Goal: Information Seeking & Learning: Learn about a topic

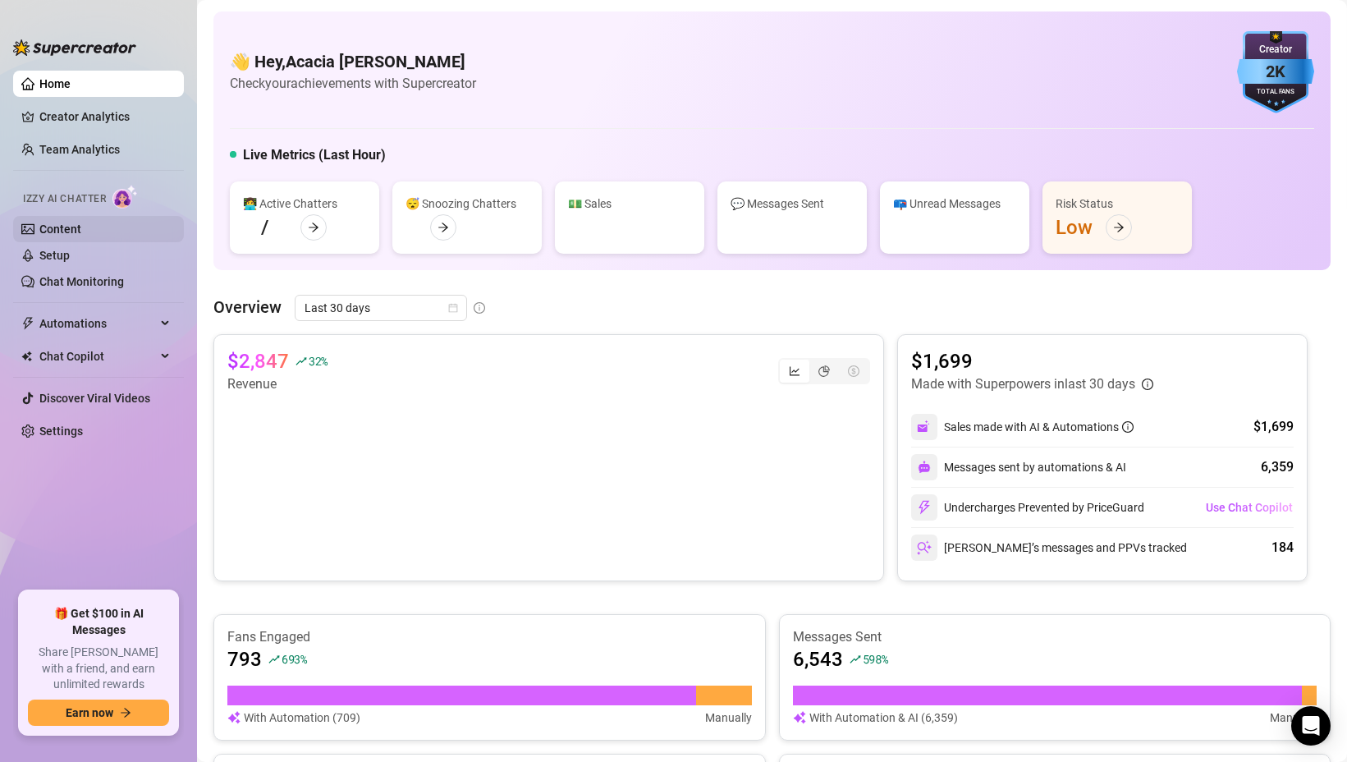
scroll to position [342, 0]
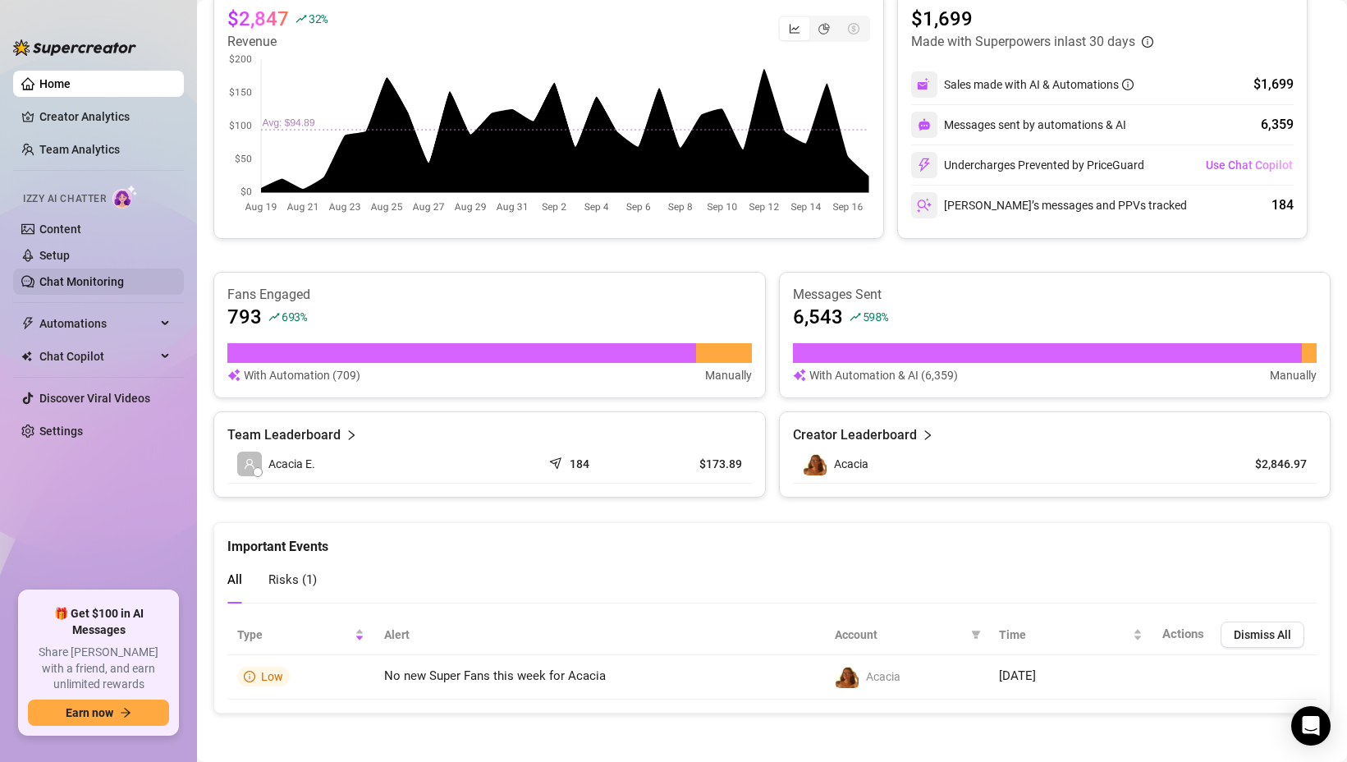
click at [111, 280] on link "Chat Monitoring" at bounding box center [81, 281] width 85 height 13
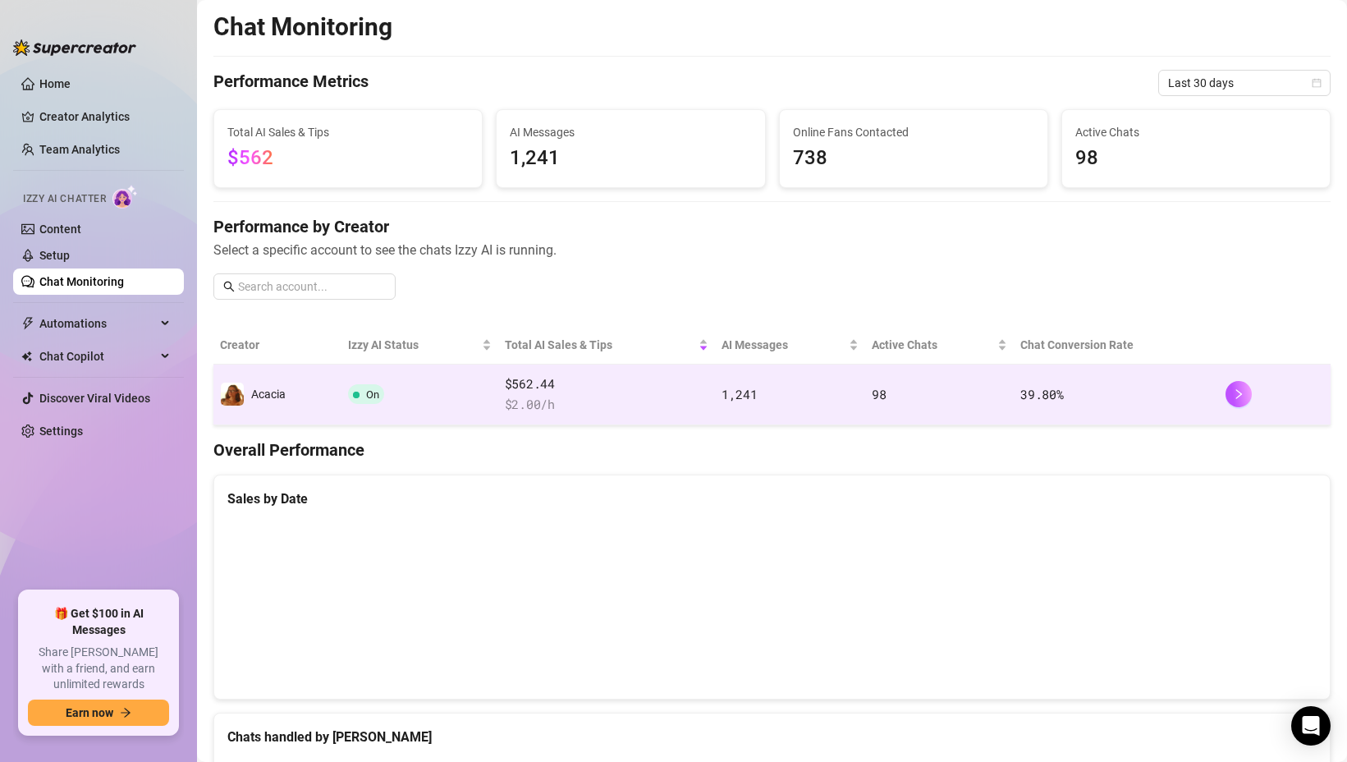
click at [618, 403] on span "$ 2.00 /h" at bounding box center [607, 405] width 204 height 20
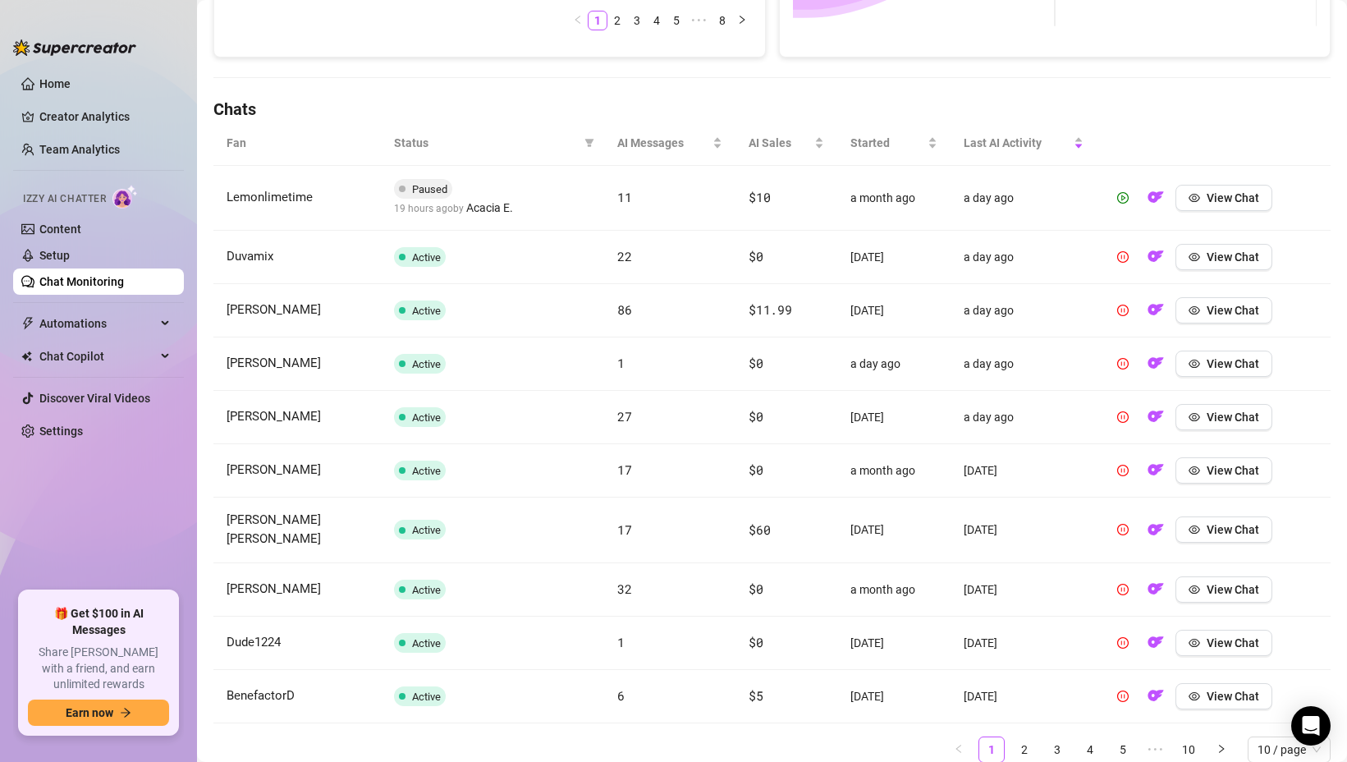
scroll to position [542, 0]
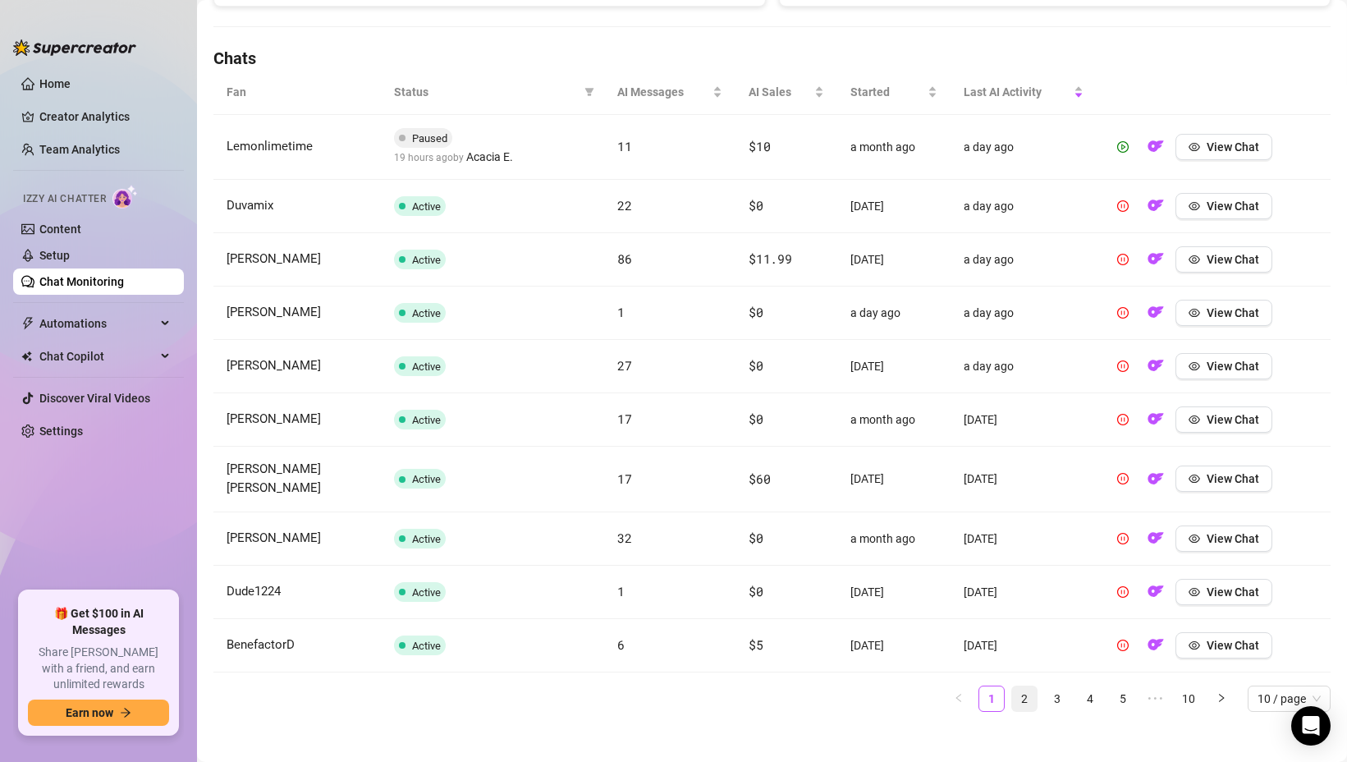
click at [1025, 688] on link "2" at bounding box center [1024, 698] width 25 height 25
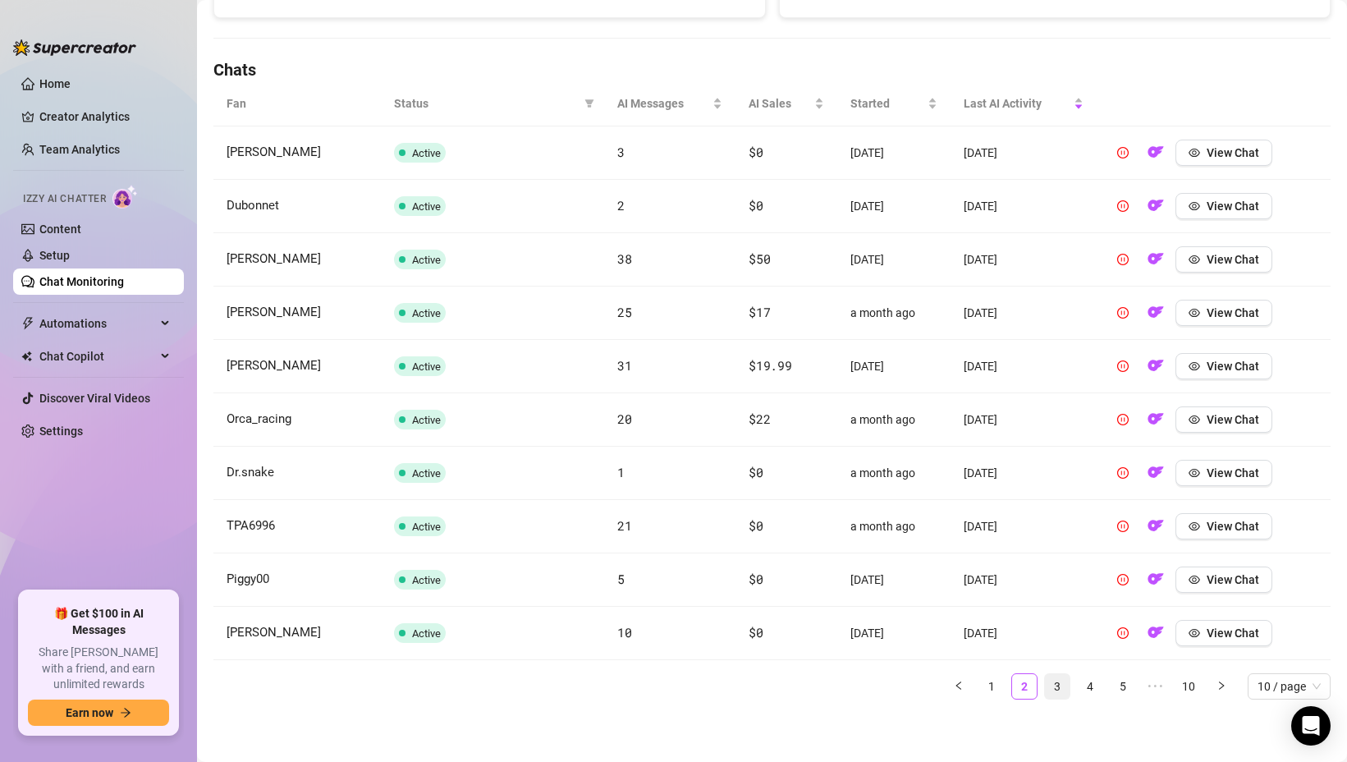
click at [1047, 689] on link "3" at bounding box center [1057, 686] width 25 height 25
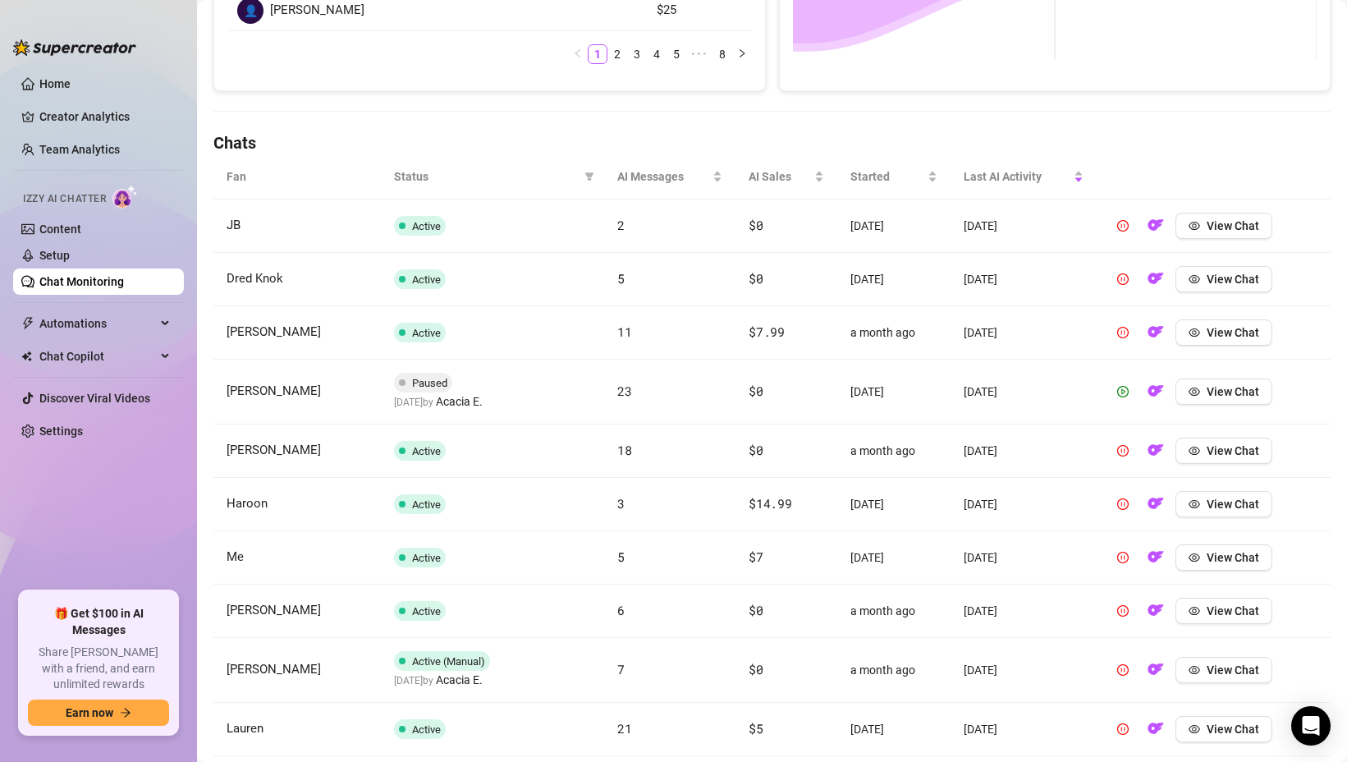
scroll to position [553, 0]
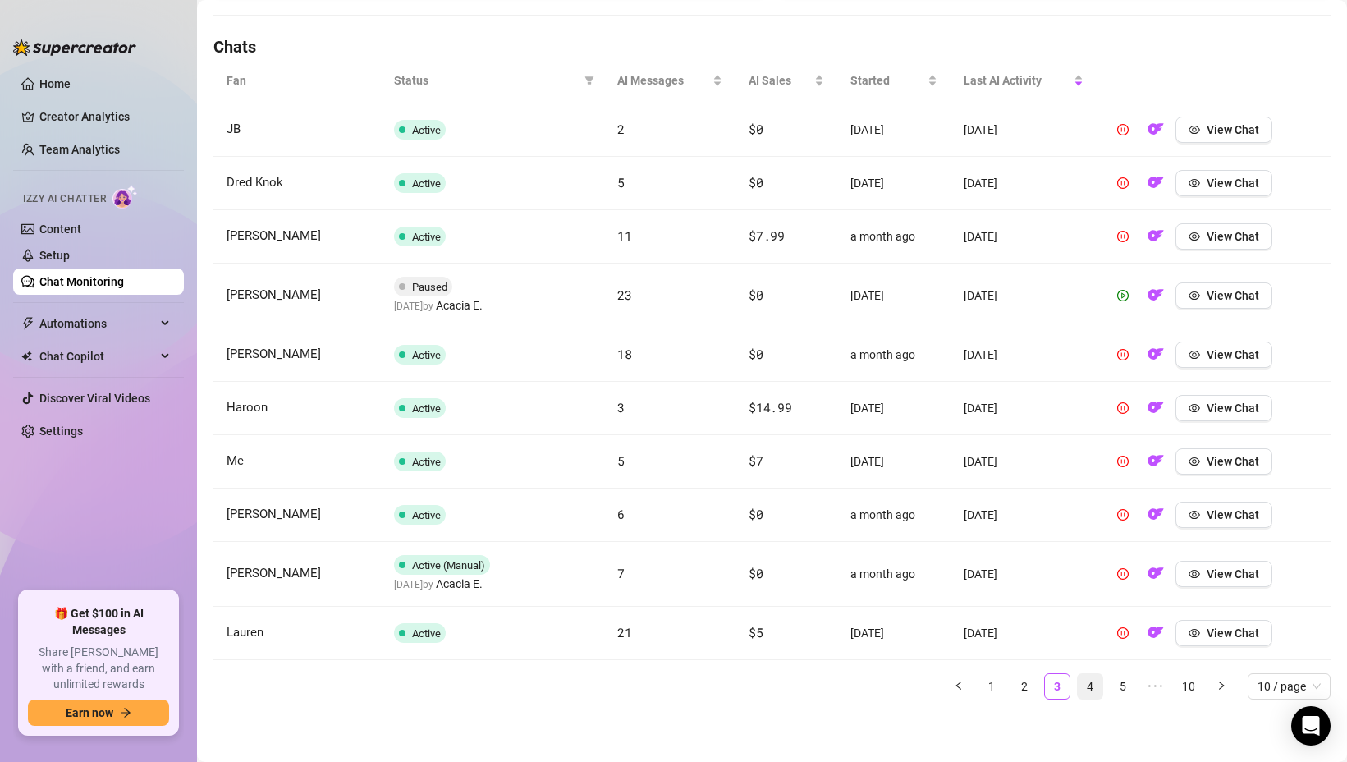
click at [1085, 686] on link "4" at bounding box center [1090, 686] width 25 height 25
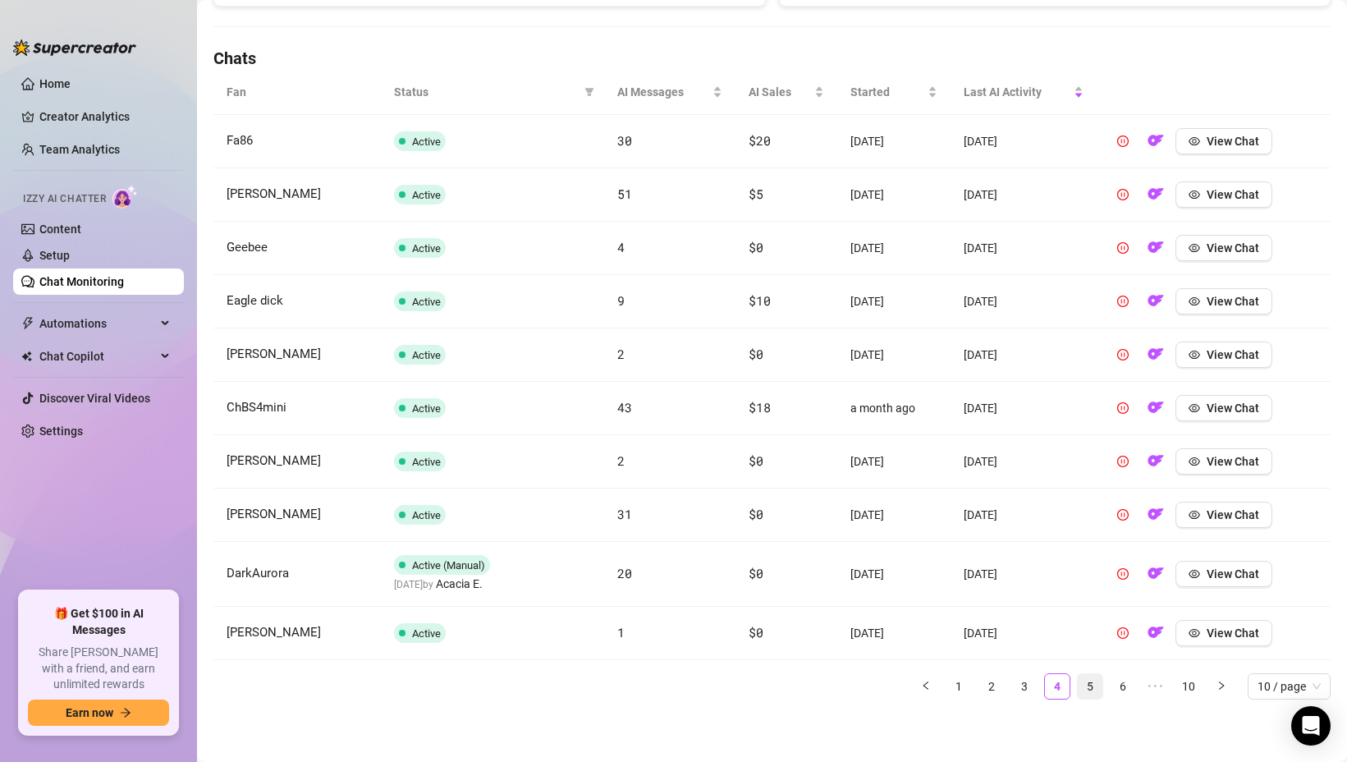
click at [1094, 688] on link "5" at bounding box center [1090, 686] width 25 height 25
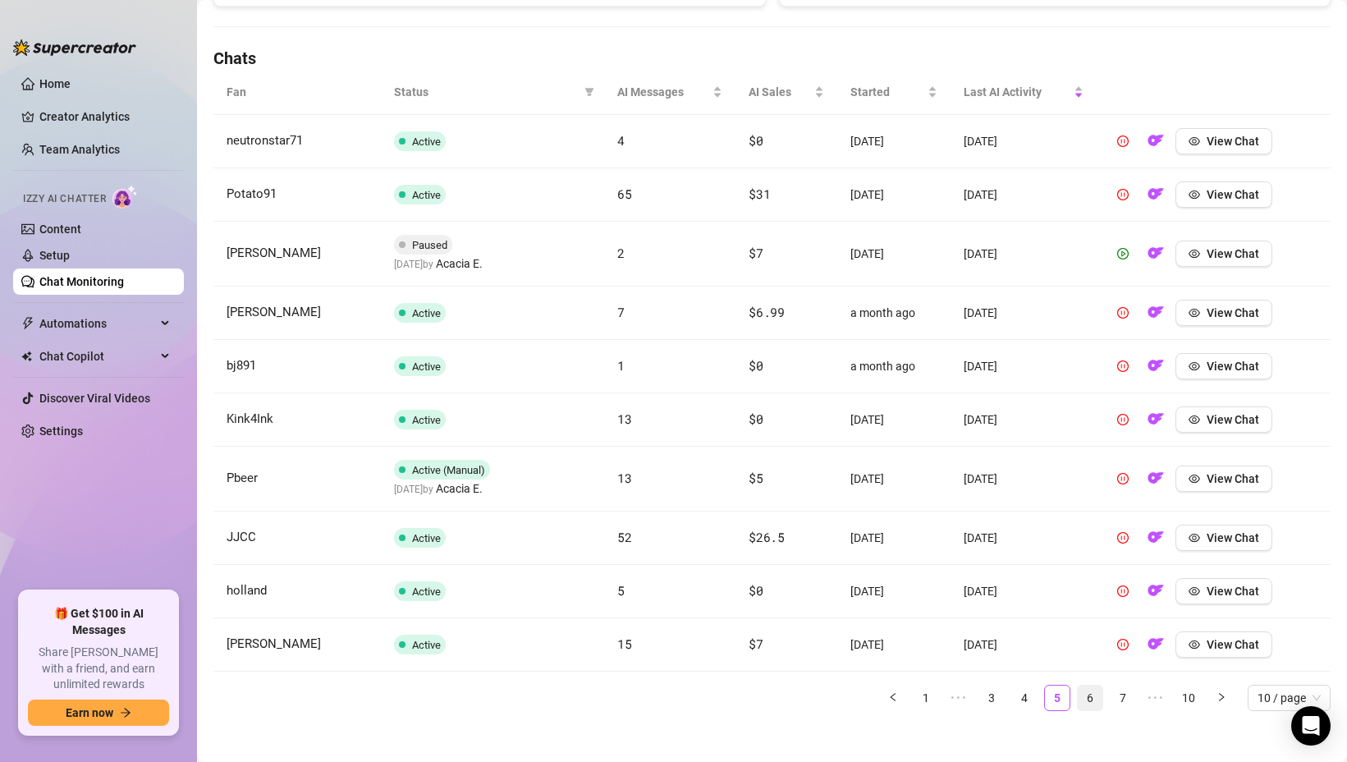
click at [1094, 698] on link "6" at bounding box center [1090, 698] width 25 height 25
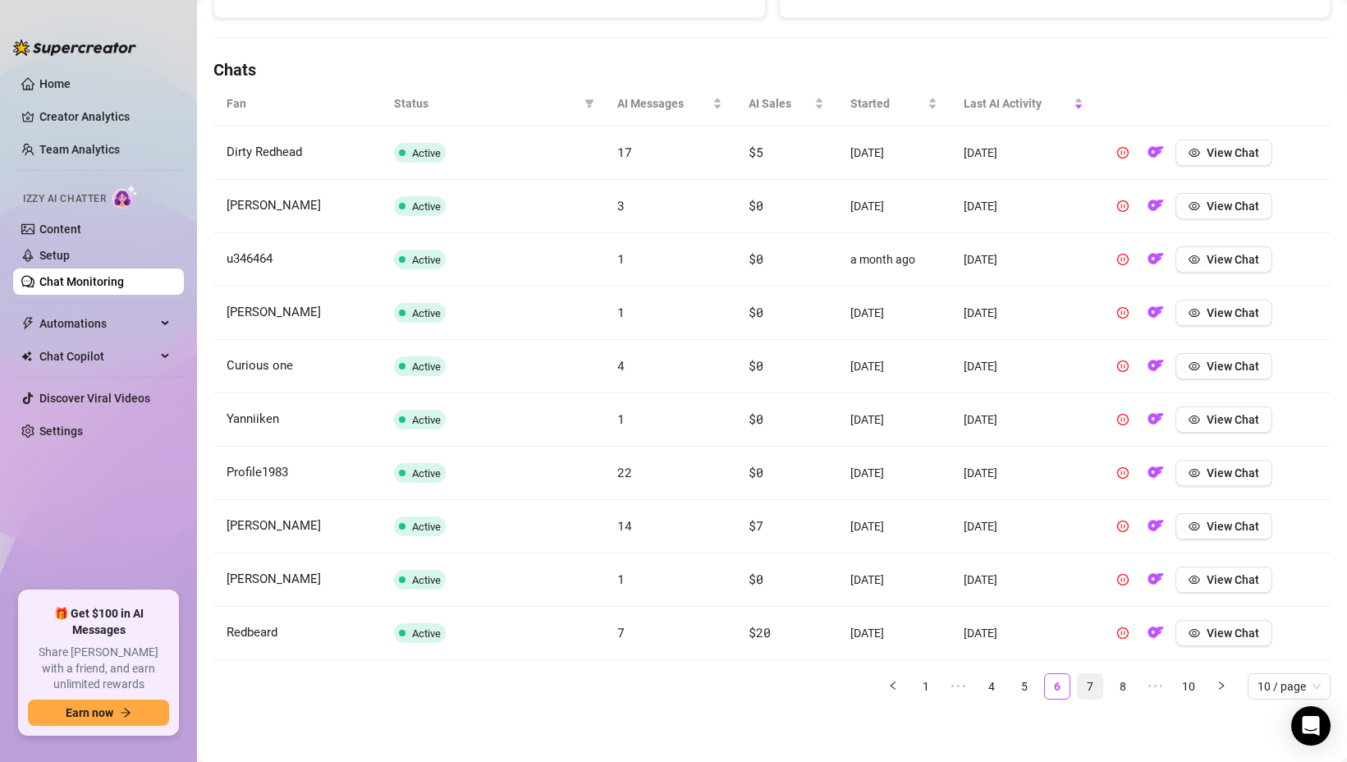
click at [1090, 690] on link "7" at bounding box center [1090, 686] width 25 height 25
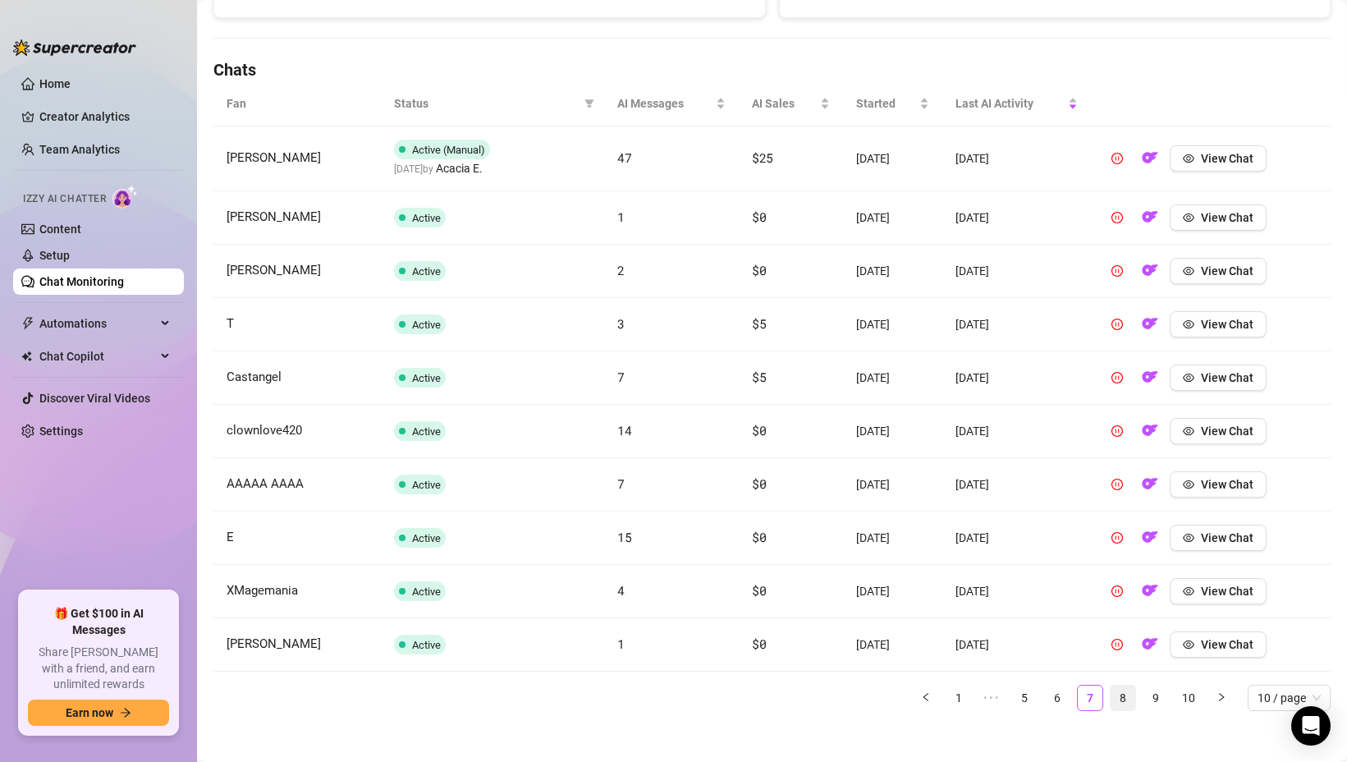
click at [1120, 696] on link "8" at bounding box center [1123, 698] width 25 height 25
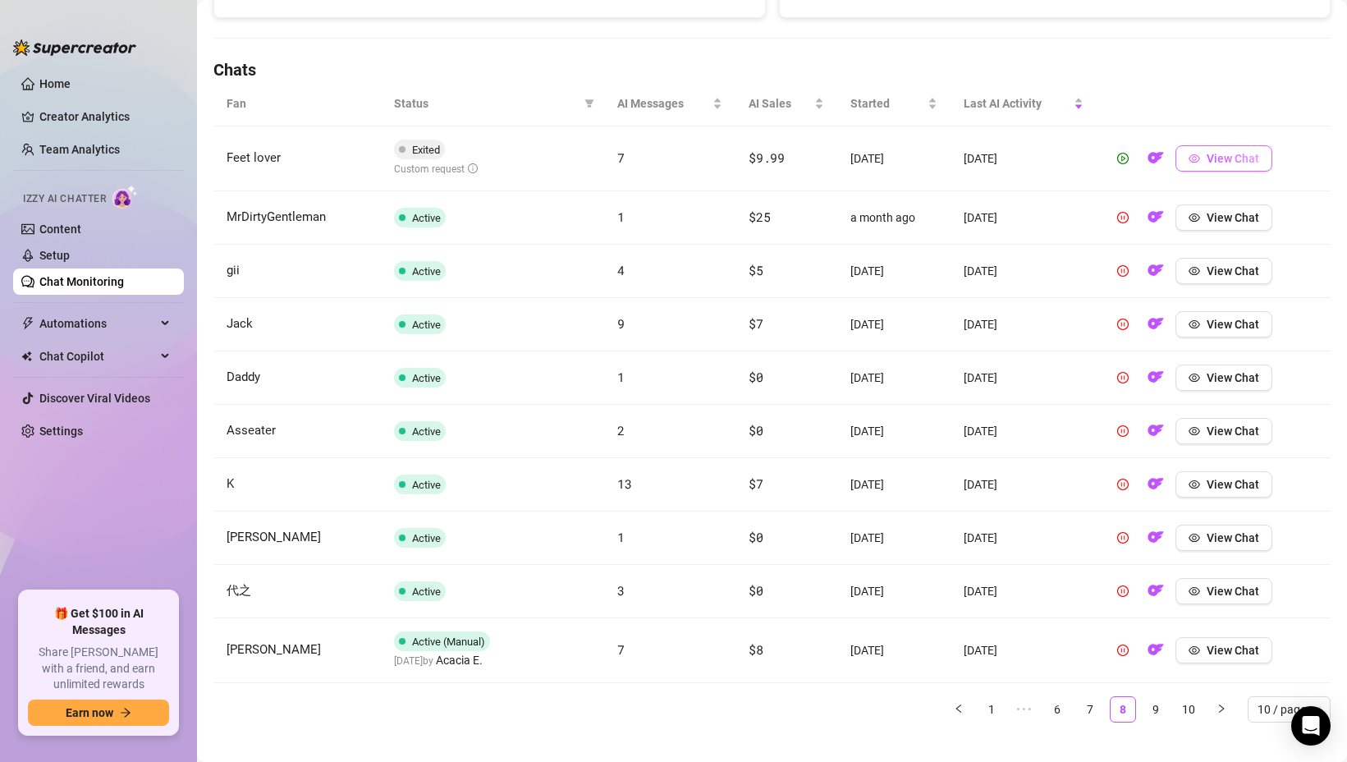
click at [1205, 160] on button "View Chat" at bounding box center [1224, 158] width 97 height 26
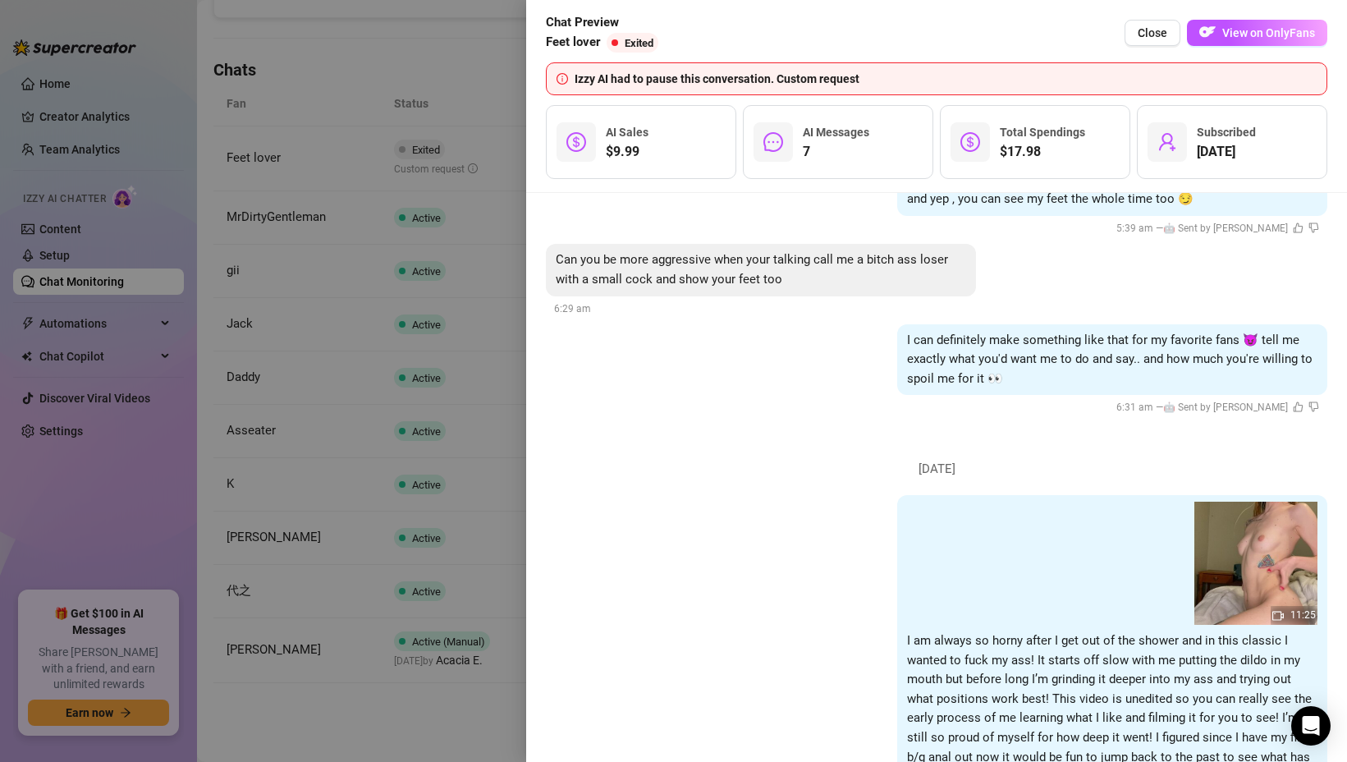
scroll to position [3139, 0]
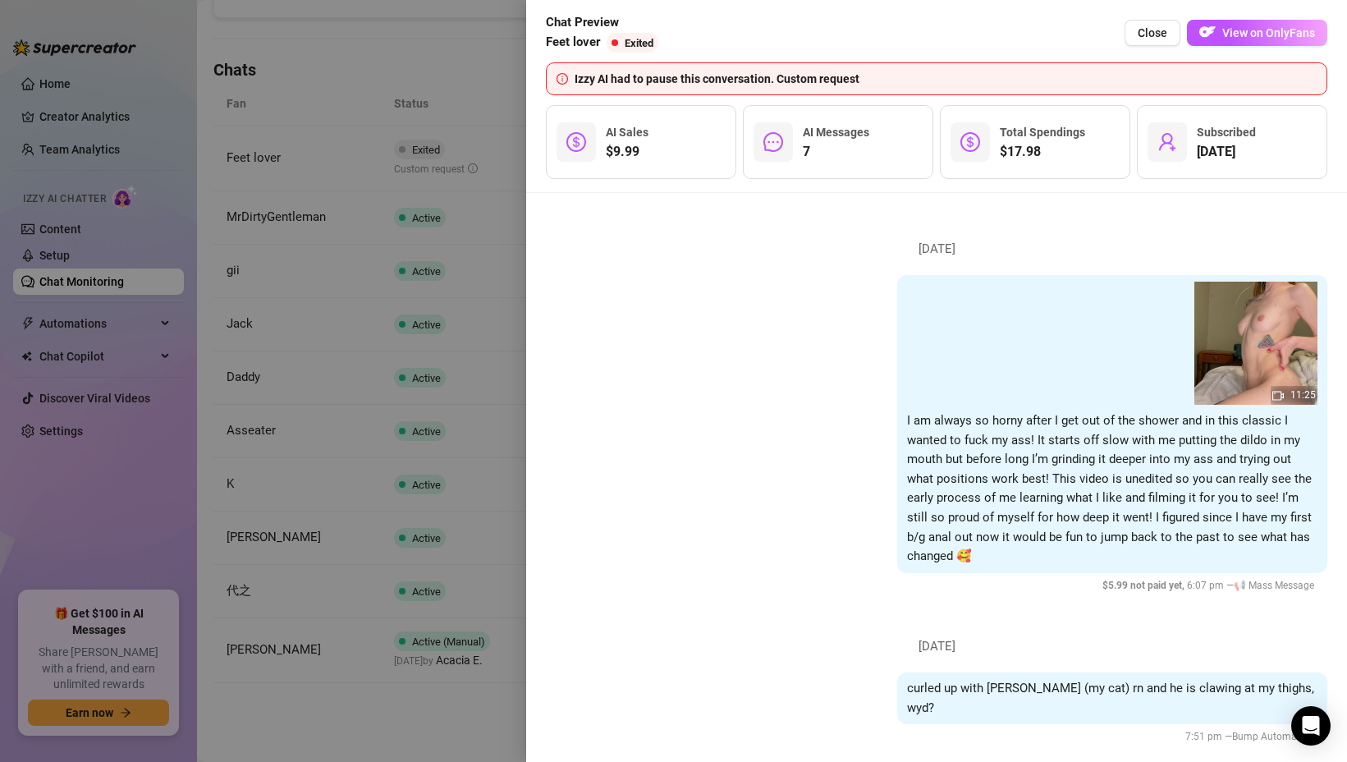
click at [434, 686] on div at bounding box center [673, 381] width 1347 height 762
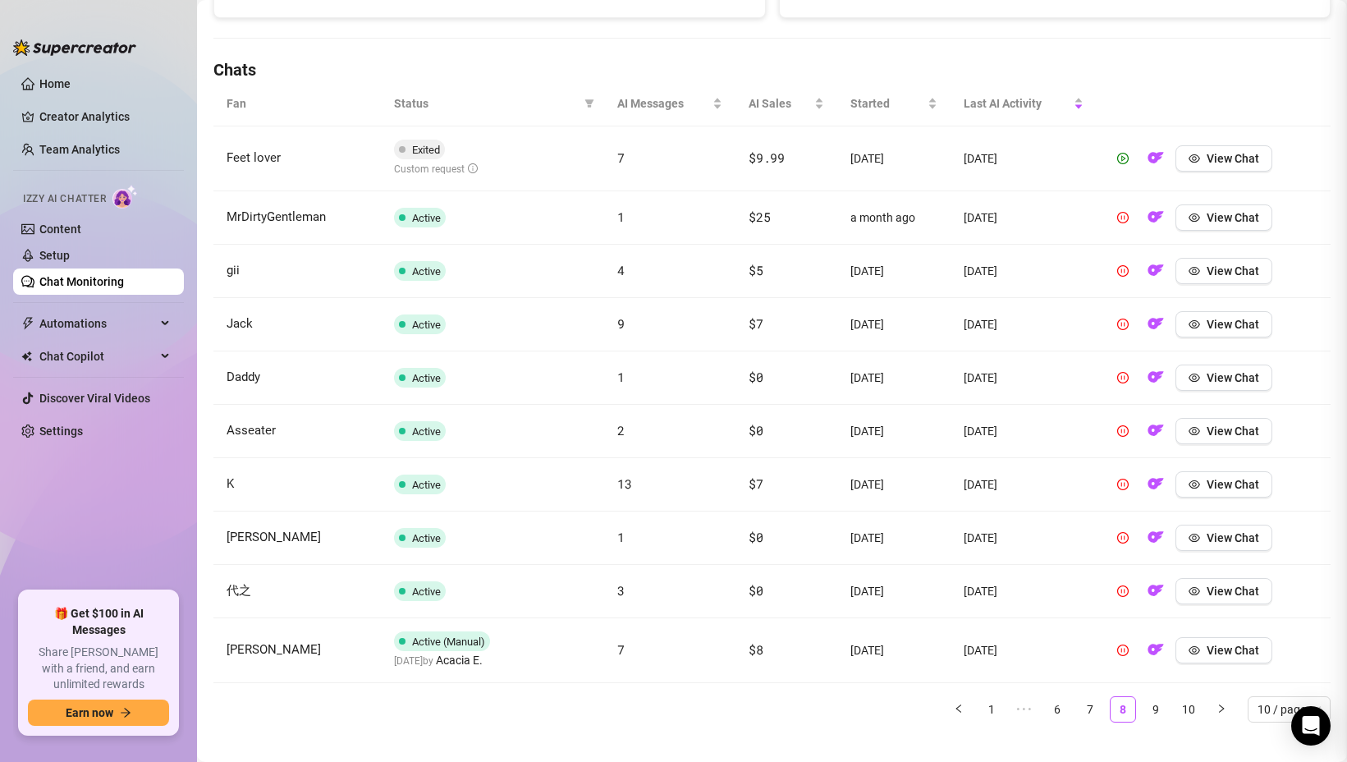
scroll to position [0, 0]
click at [1123, 160] on icon "play-circle" at bounding box center [1122, 158] width 11 height 11
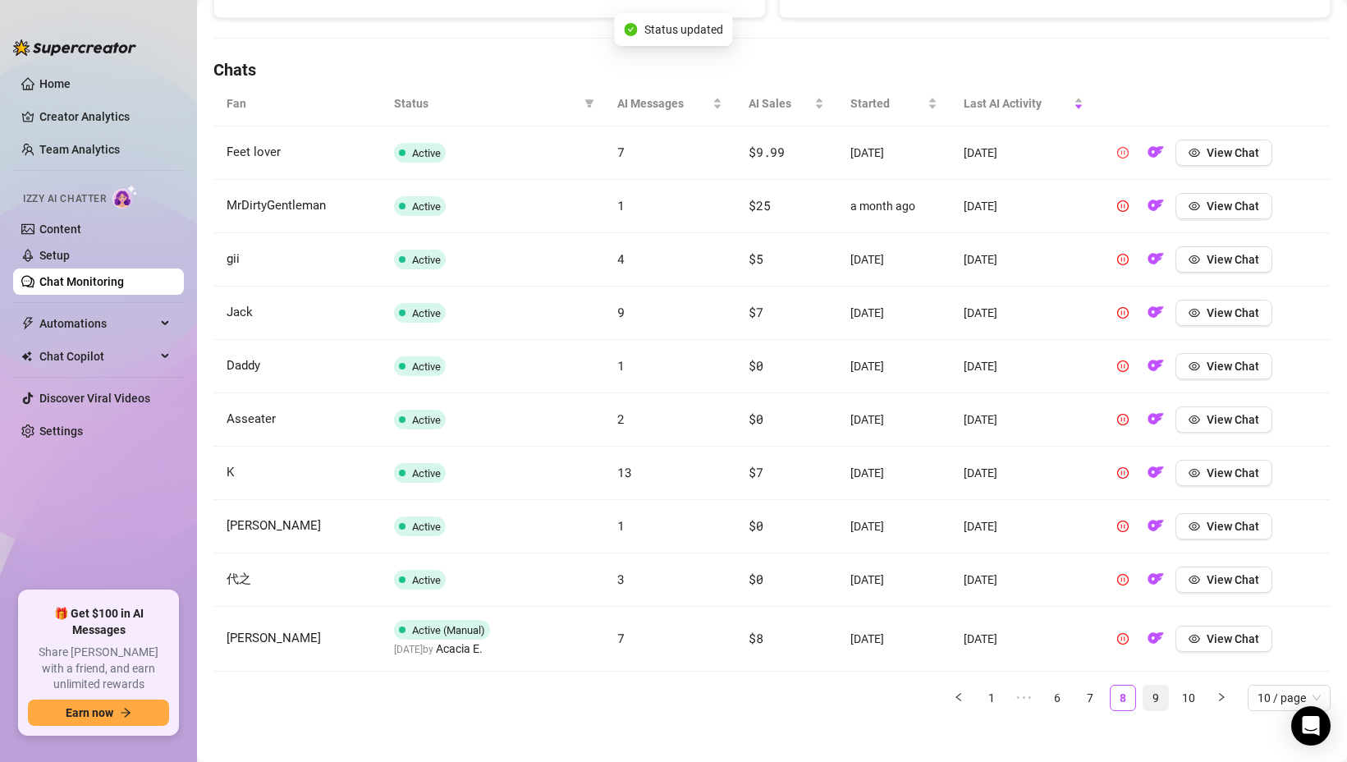
click at [1153, 693] on link "9" at bounding box center [1156, 698] width 25 height 25
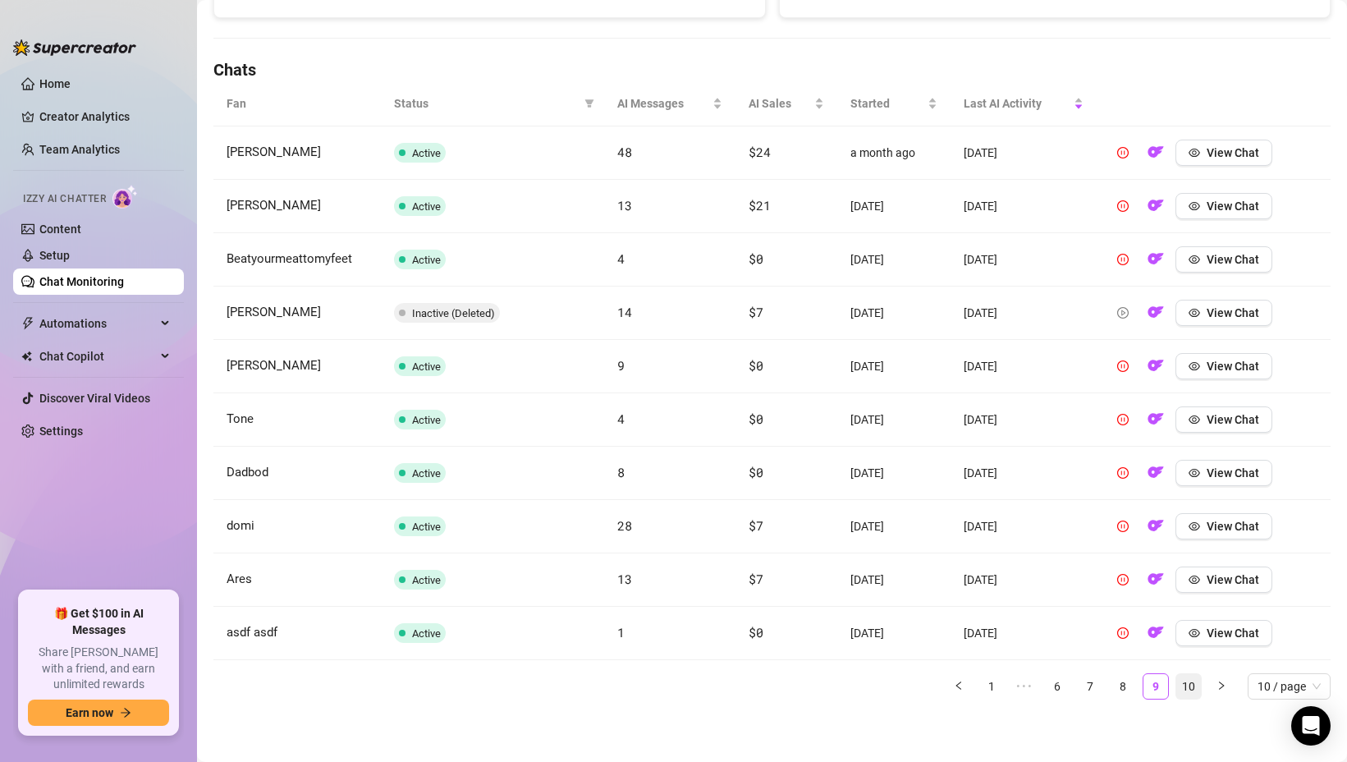
click at [1183, 690] on link "10" at bounding box center [1189, 686] width 25 height 25
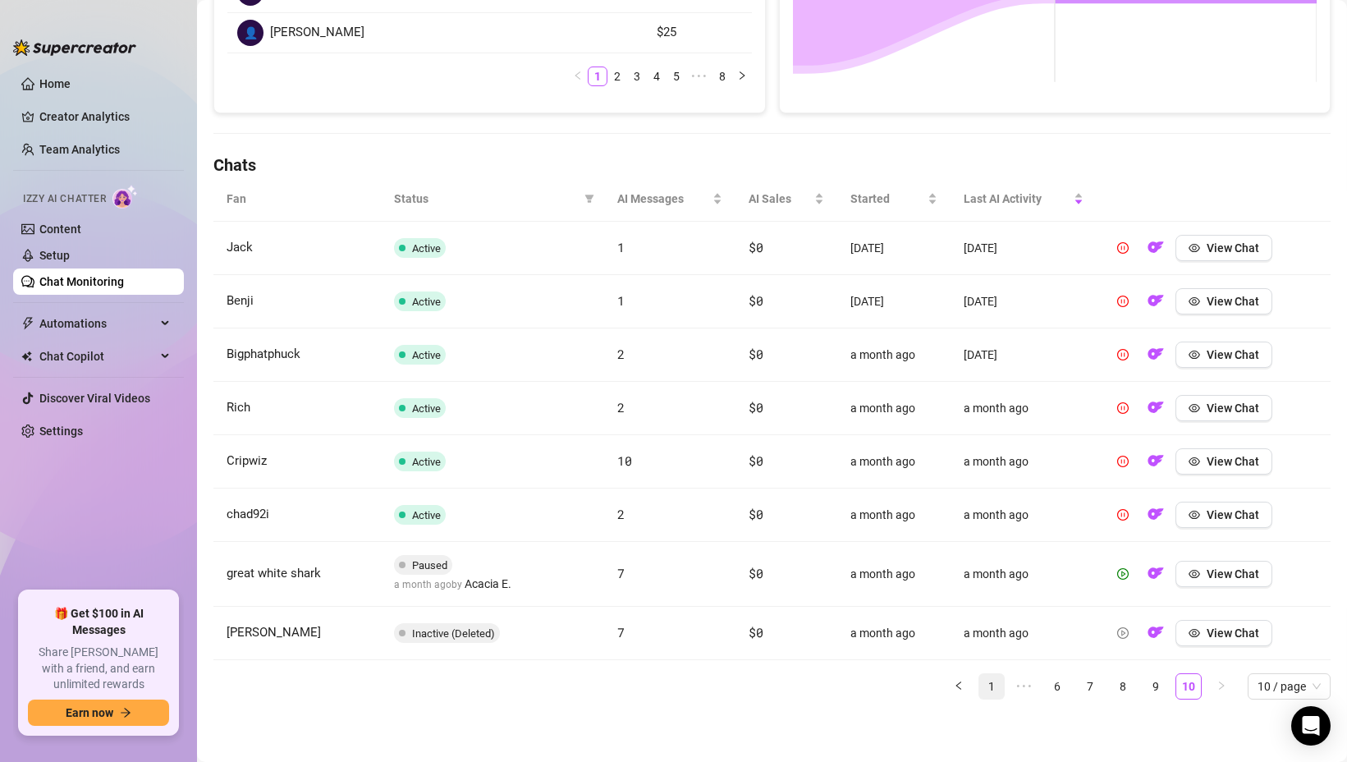
click at [993, 686] on link "1" at bounding box center [991, 686] width 25 height 25
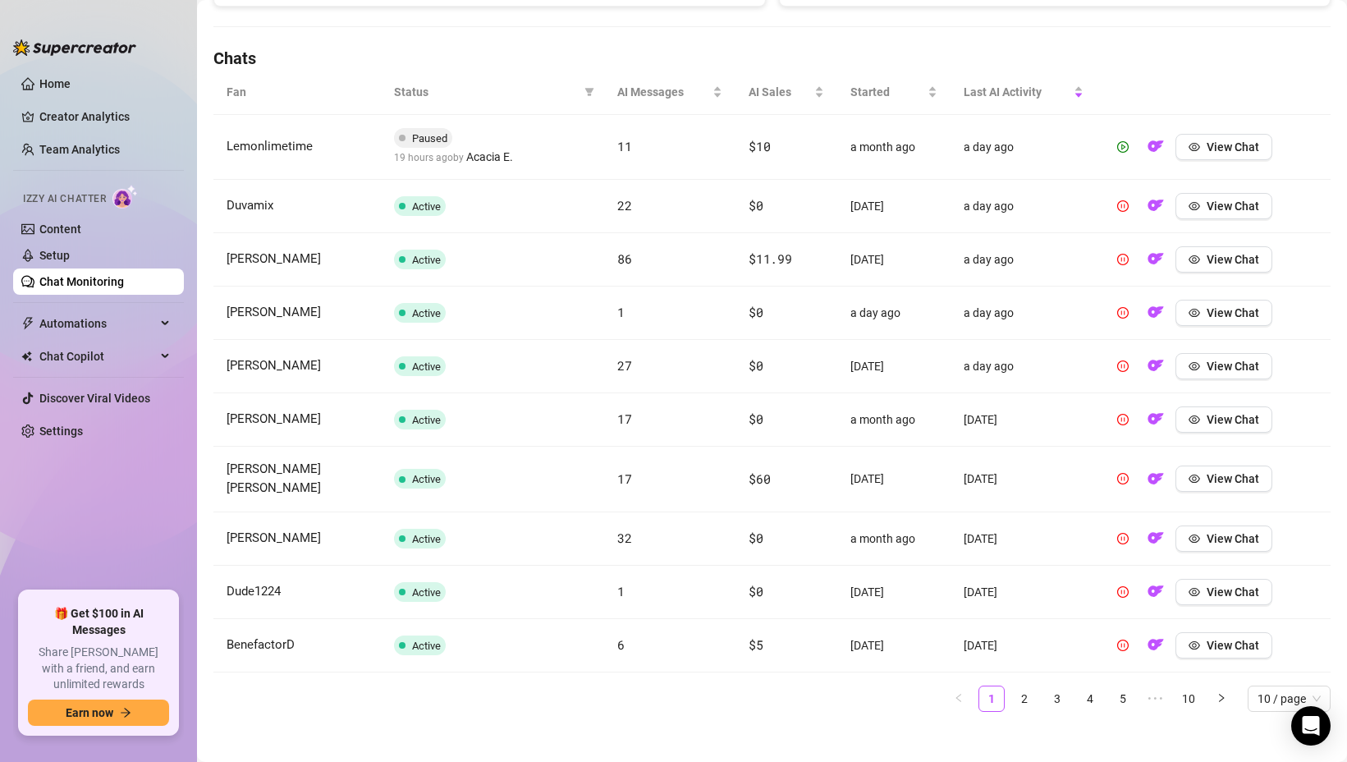
scroll to position [0, 0]
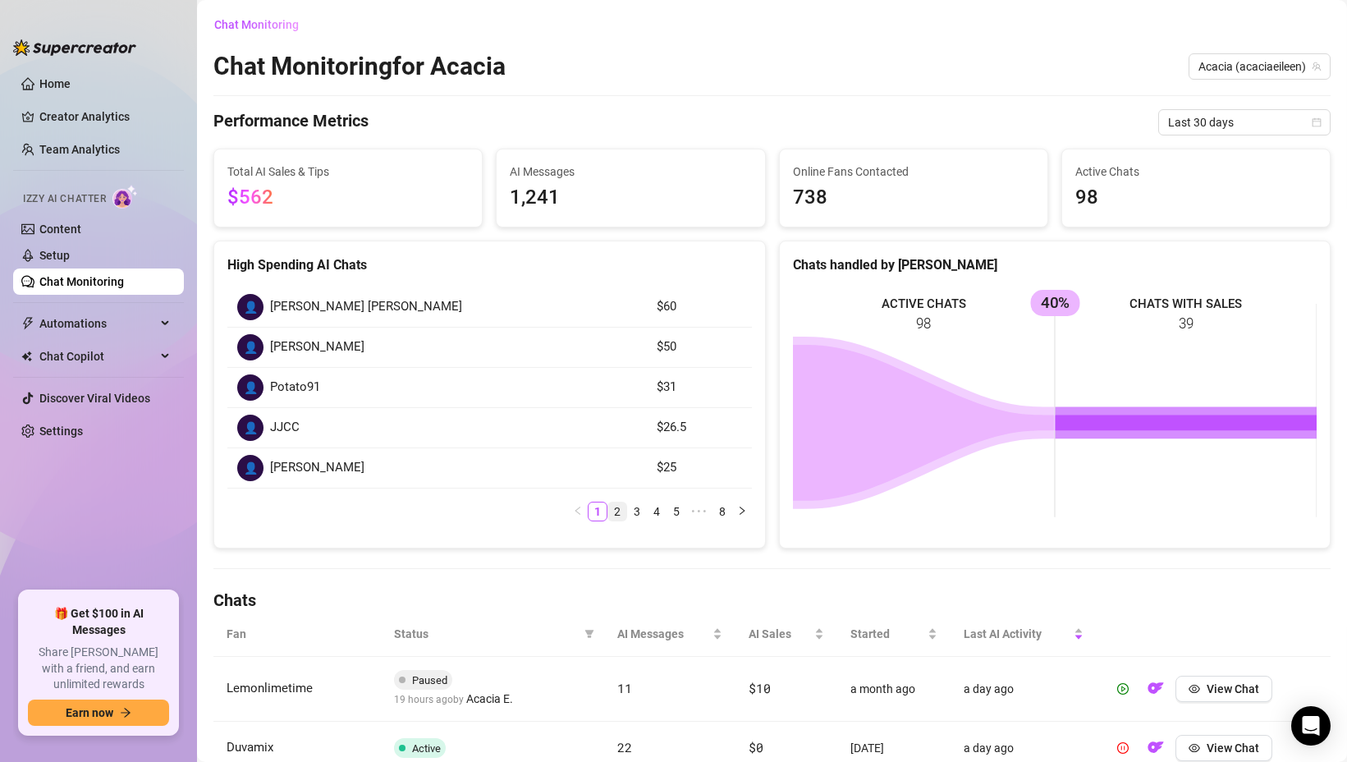
click at [620, 512] on link "2" at bounding box center [617, 511] width 18 height 18
click at [631, 512] on link "3" at bounding box center [637, 511] width 18 height 18
click at [95, 282] on link "Chat Monitoring" at bounding box center [81, 281] width 85 height 13
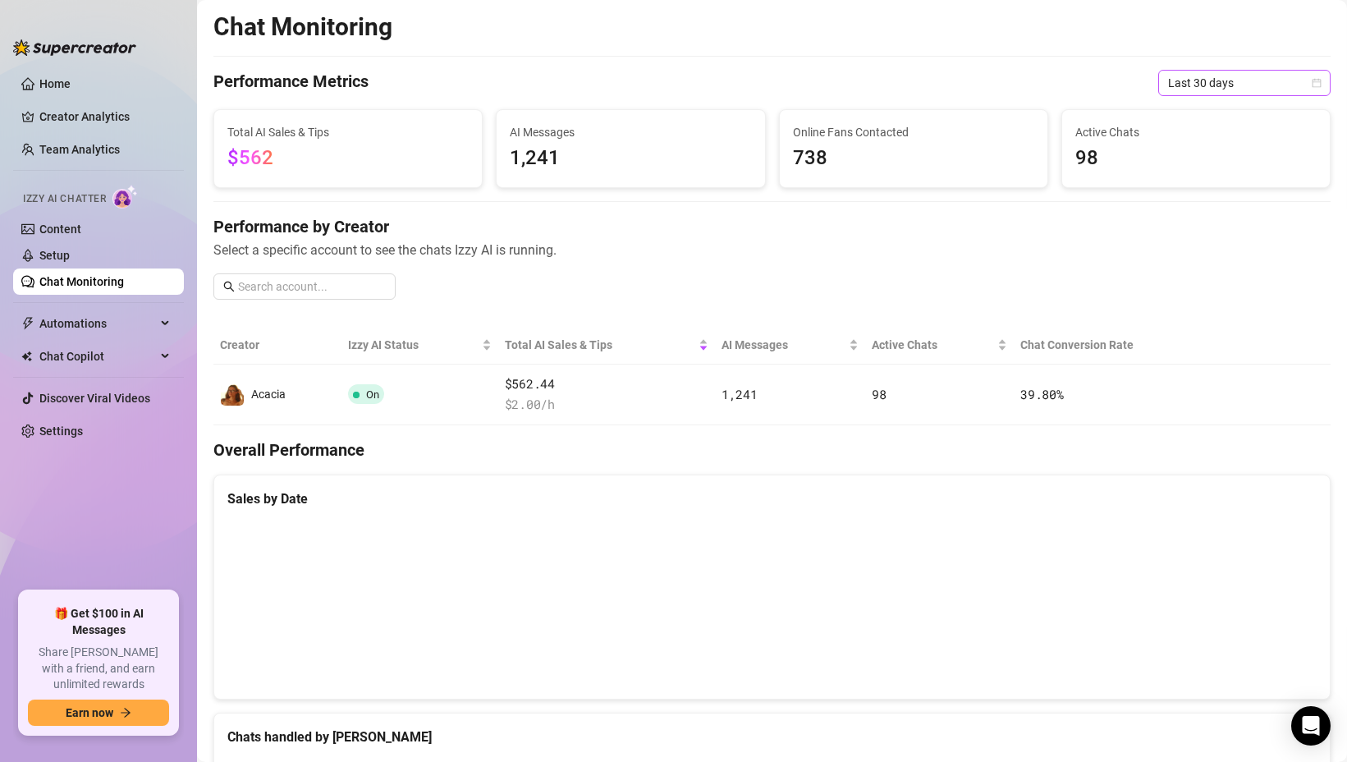
click at [1186, 74] on span "Last 30 days" at bounding box center [1244, 83] width 153 height 25
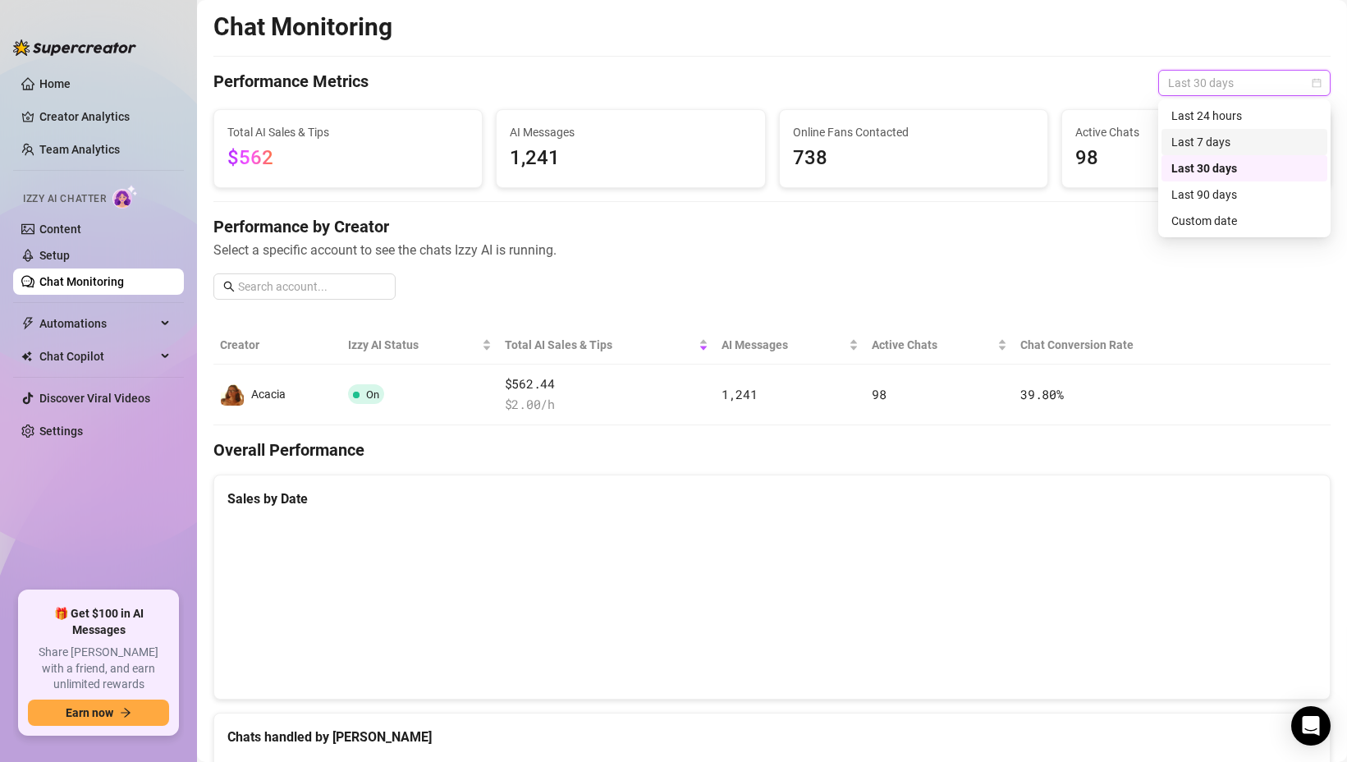
click at [1180, 135] on div "Last 7 days" at bounding box center [1245, 142] width 146 height 18
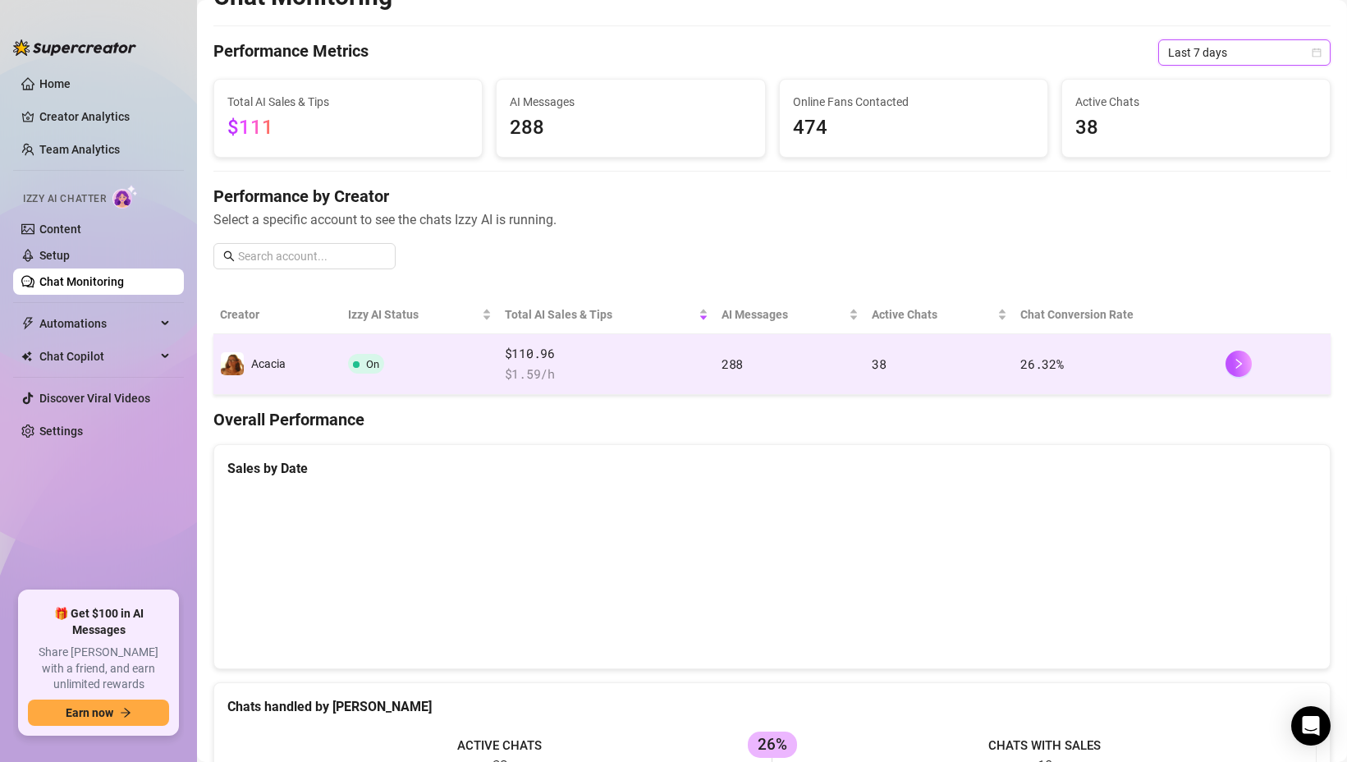
scroll to position [26, 0]
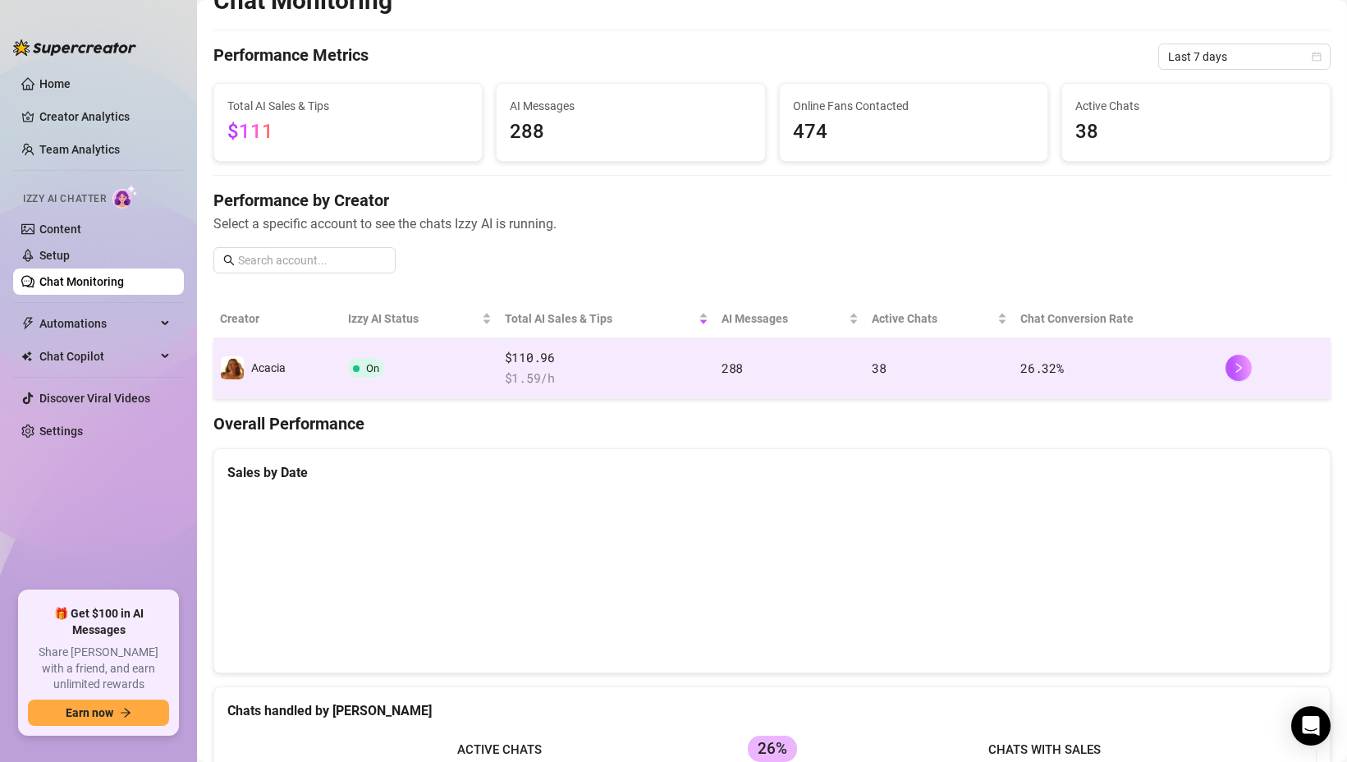
click at [953, 384] on td "38" at bounding box center [939, 368] width 149 height 61
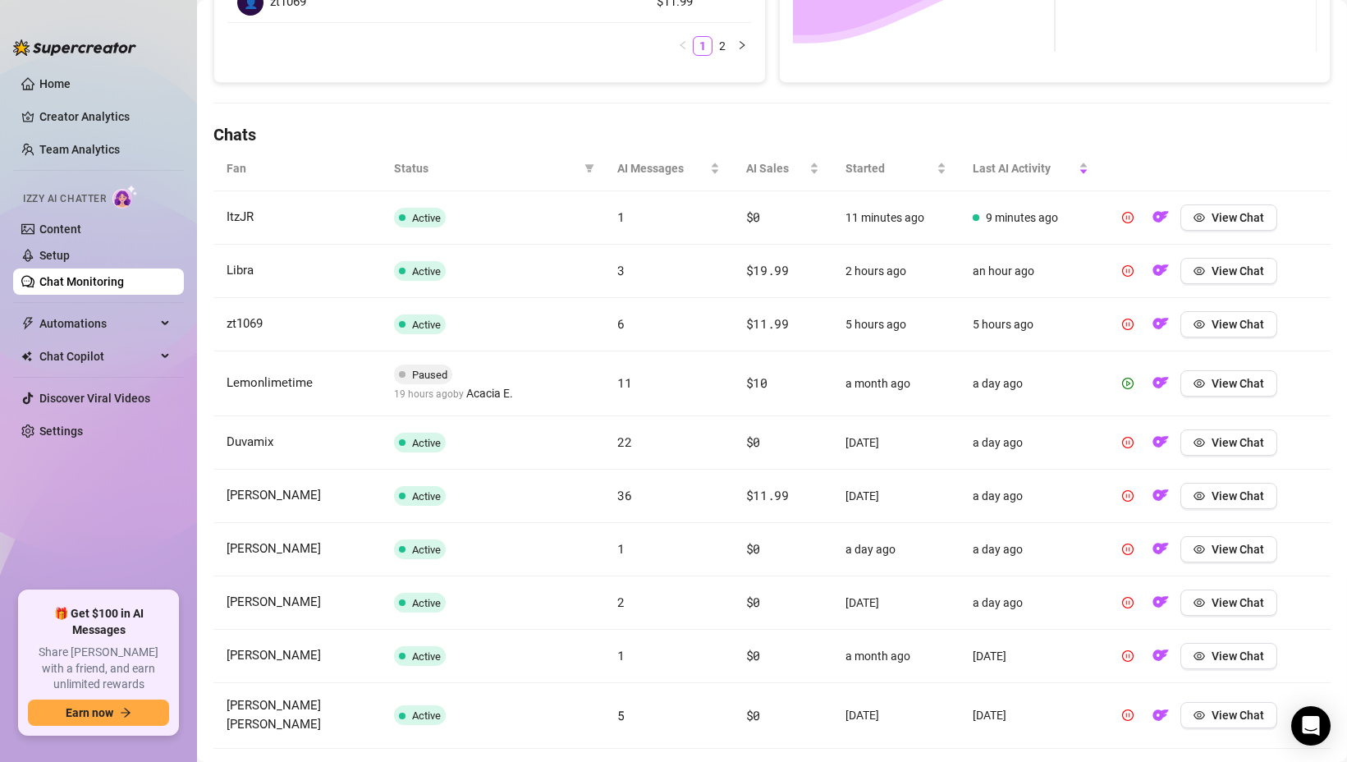
scroll to position [542, 0]
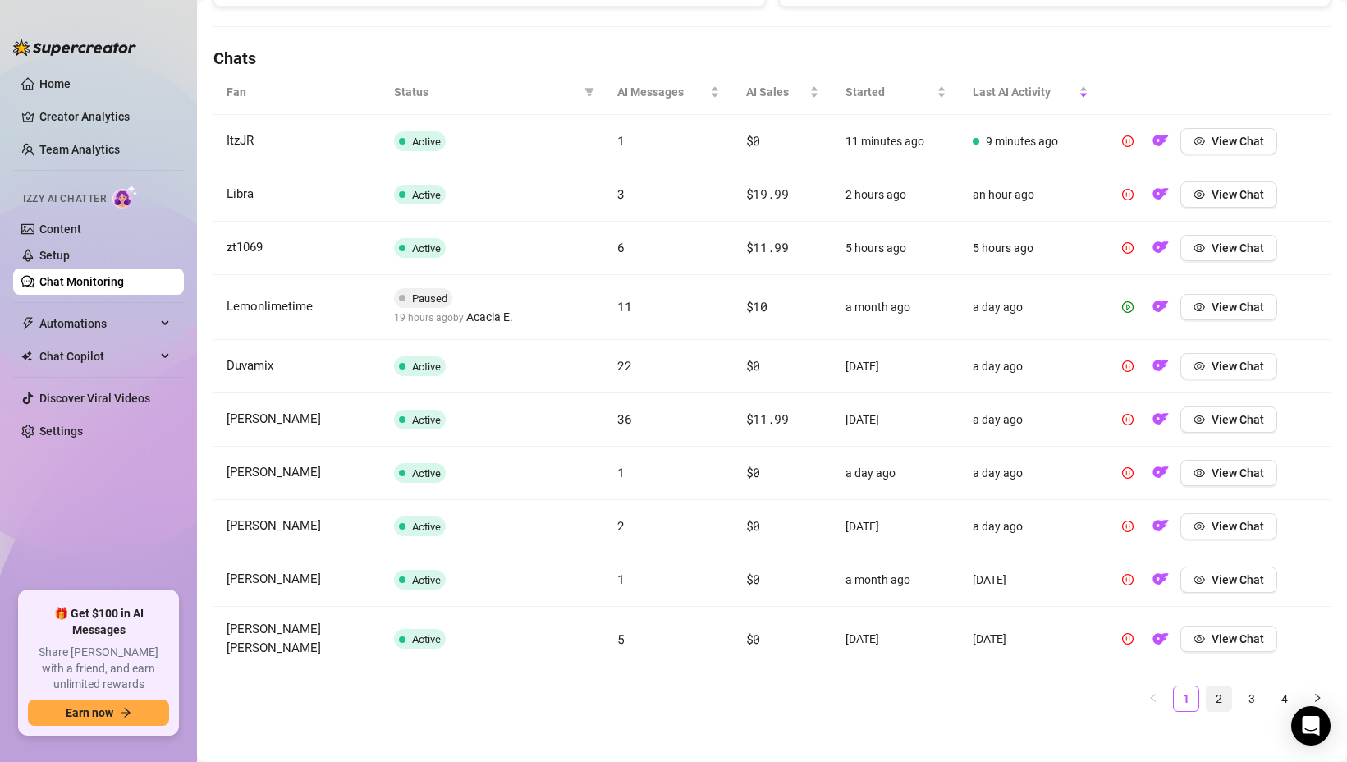
click at [1212, 686] on link "2" at bounding box center [1219, 698] width 25 height 25
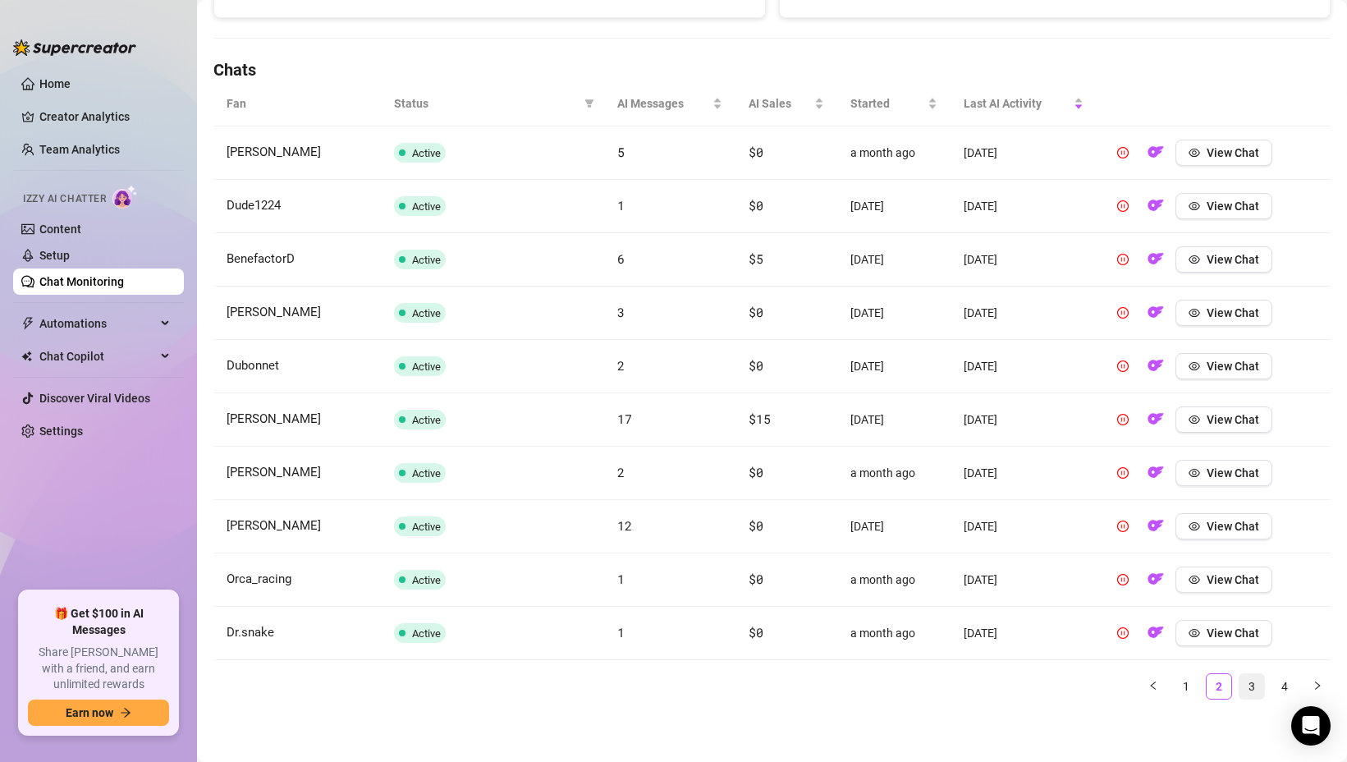
click at [1247, 690] on link "3" at bounding box center [1252, 686] width 25 height 25
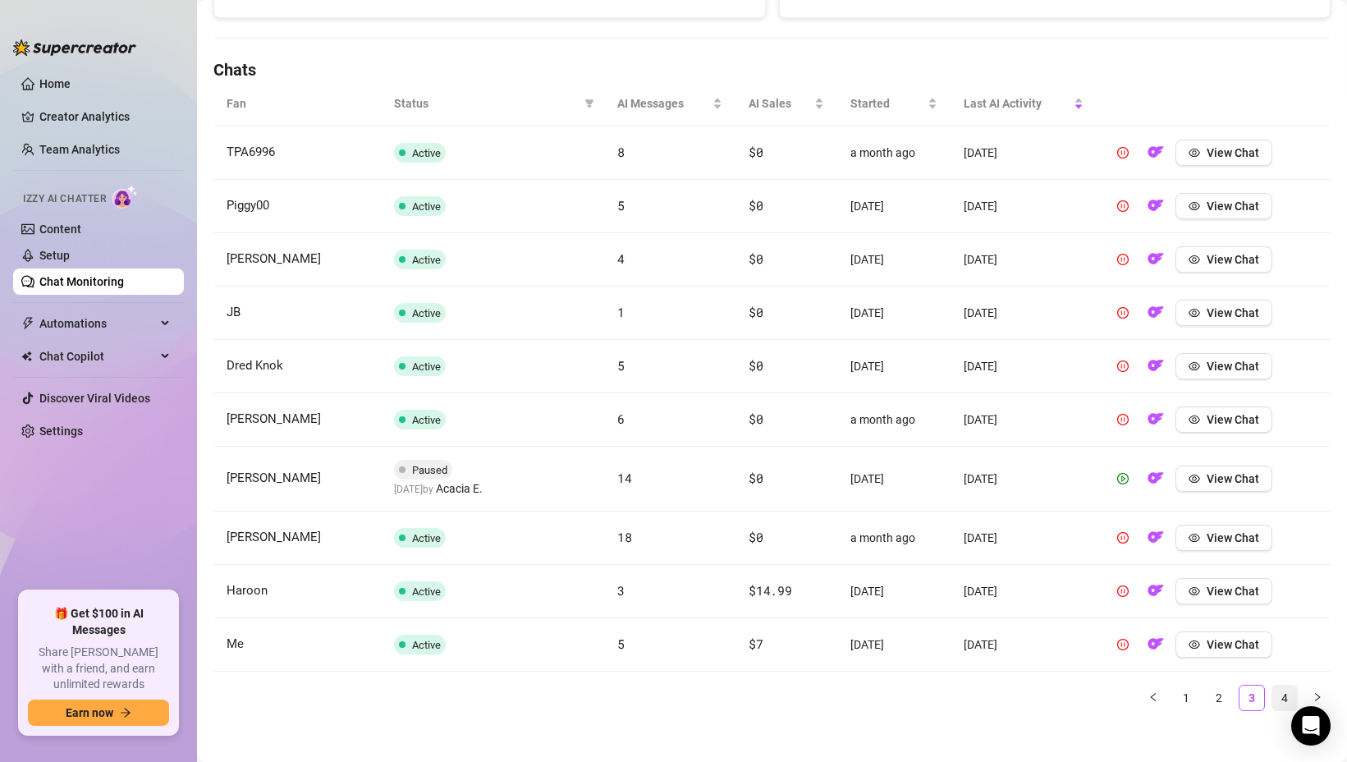
click at [1284, 693] on link "4" at bounding box center [1285, 698] width 25 height 25
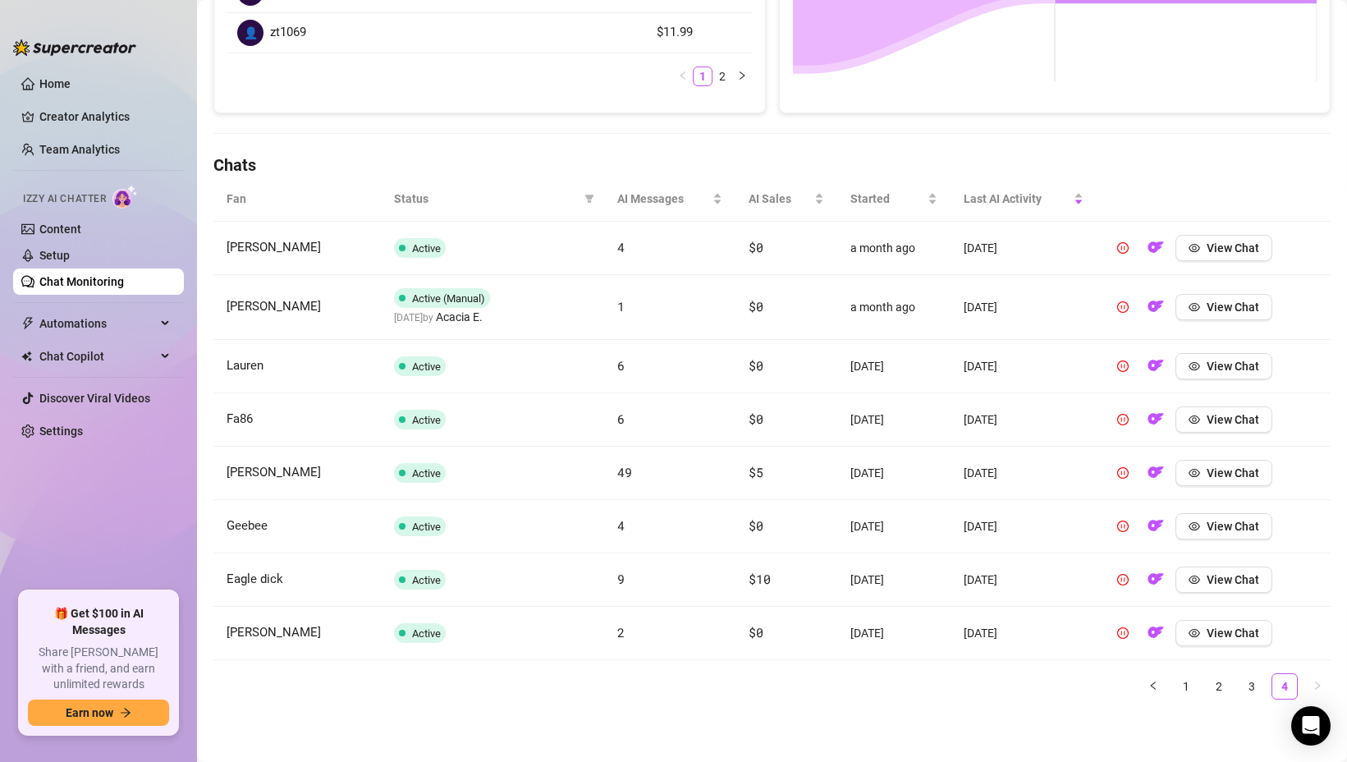
scroll to position [0, 0]
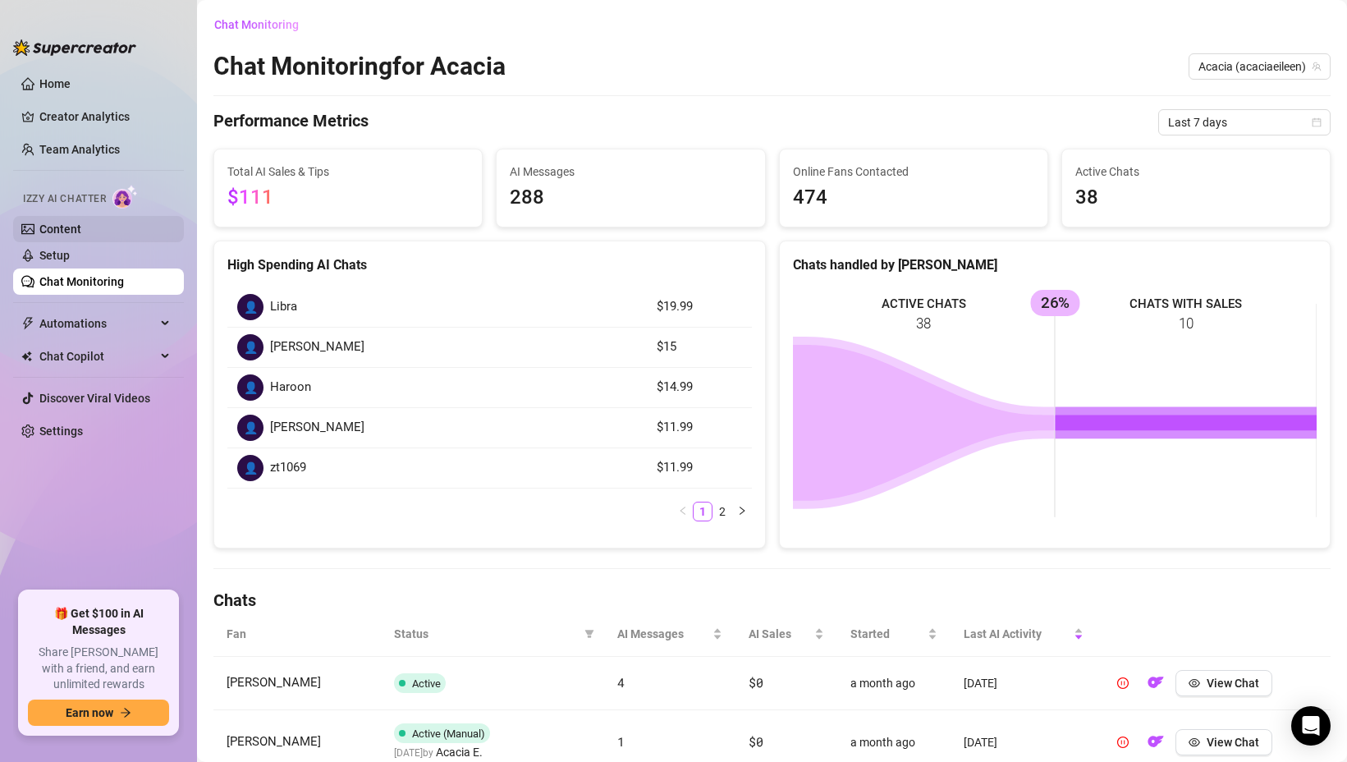
click at [64, 222] on link "Content" at bounding box center [60, 228] width 42 height 13
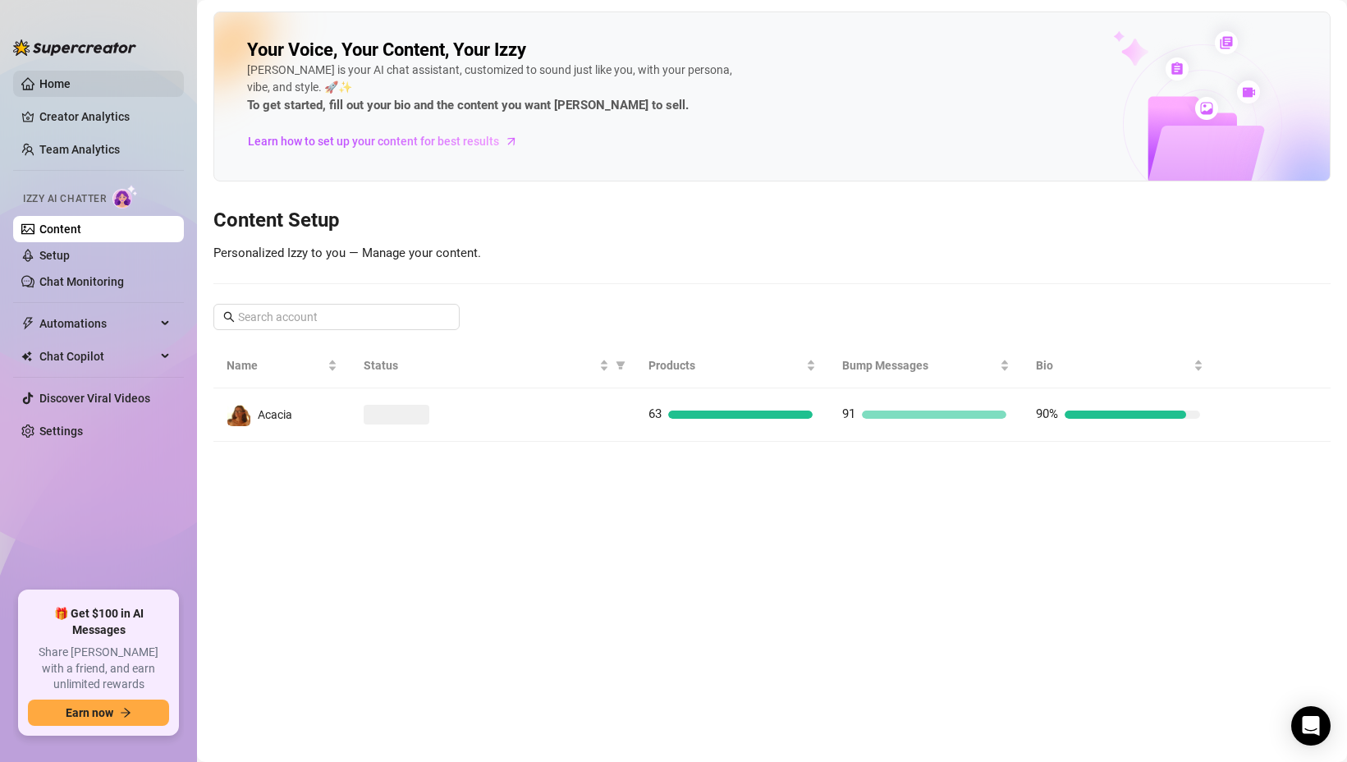
click at [71, 90] on link "Home" at bounding box center [54, 83] width 31 height 13
